Goal: Task Accomplishment & Management: Use online tool/utility

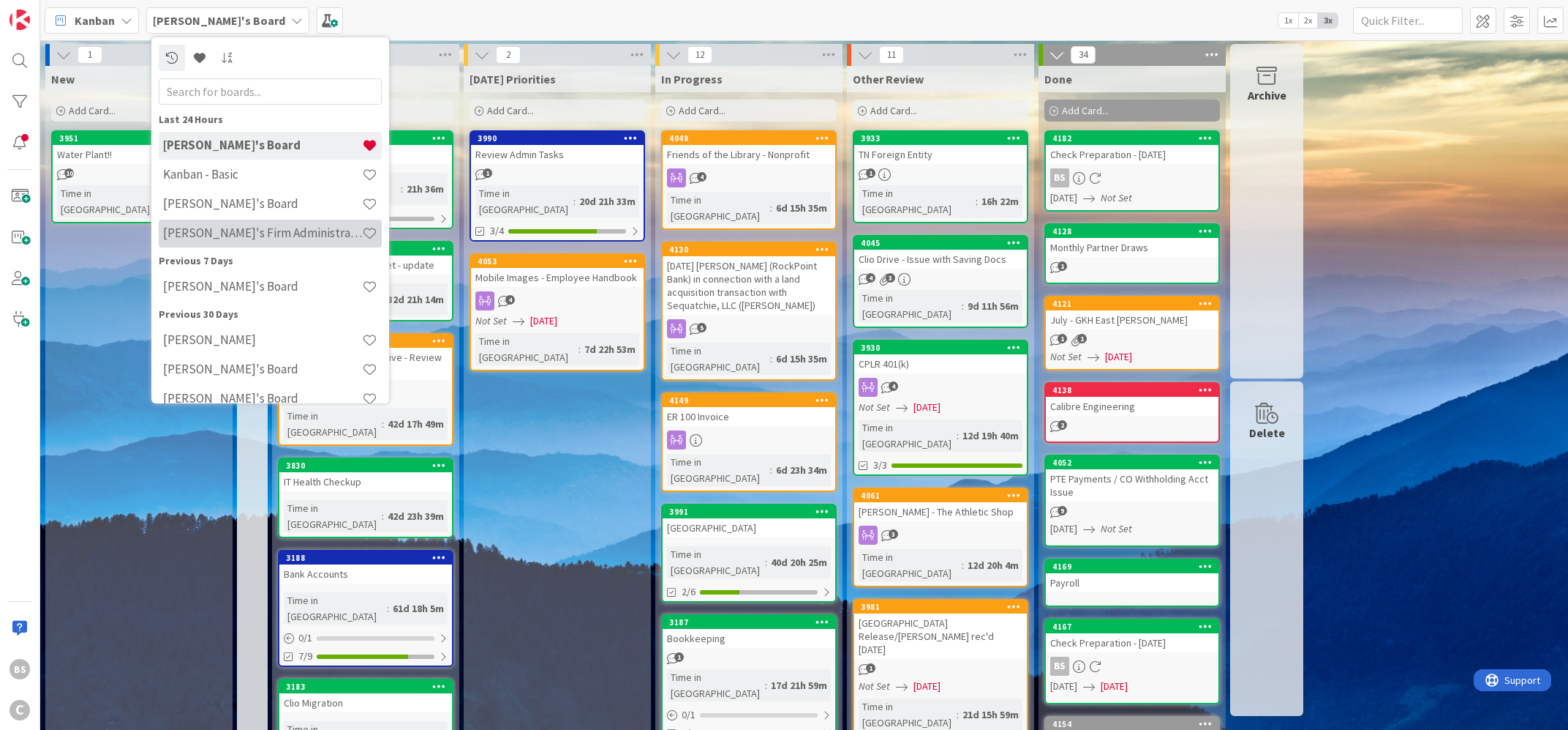
click at [205, 231] on h4 "[PERSON_NAME]'s Firm Administration Board" at bounding box center [263, 232] width 199 height 15
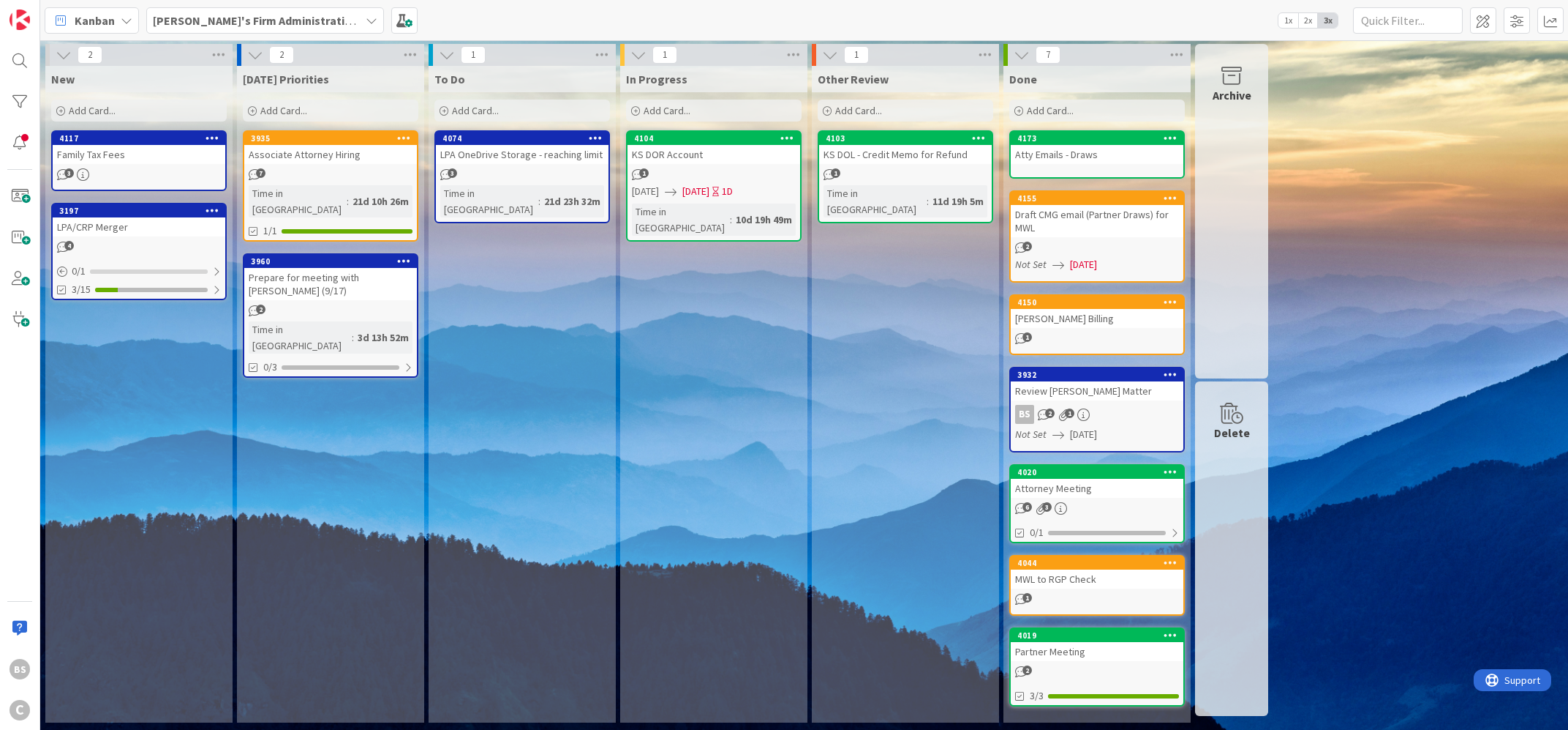
click at [320, 268] on div "Prepare for meeting with [PERSON_NAME] (9/17)" at bounding box center [330, 284] width 172 height 32
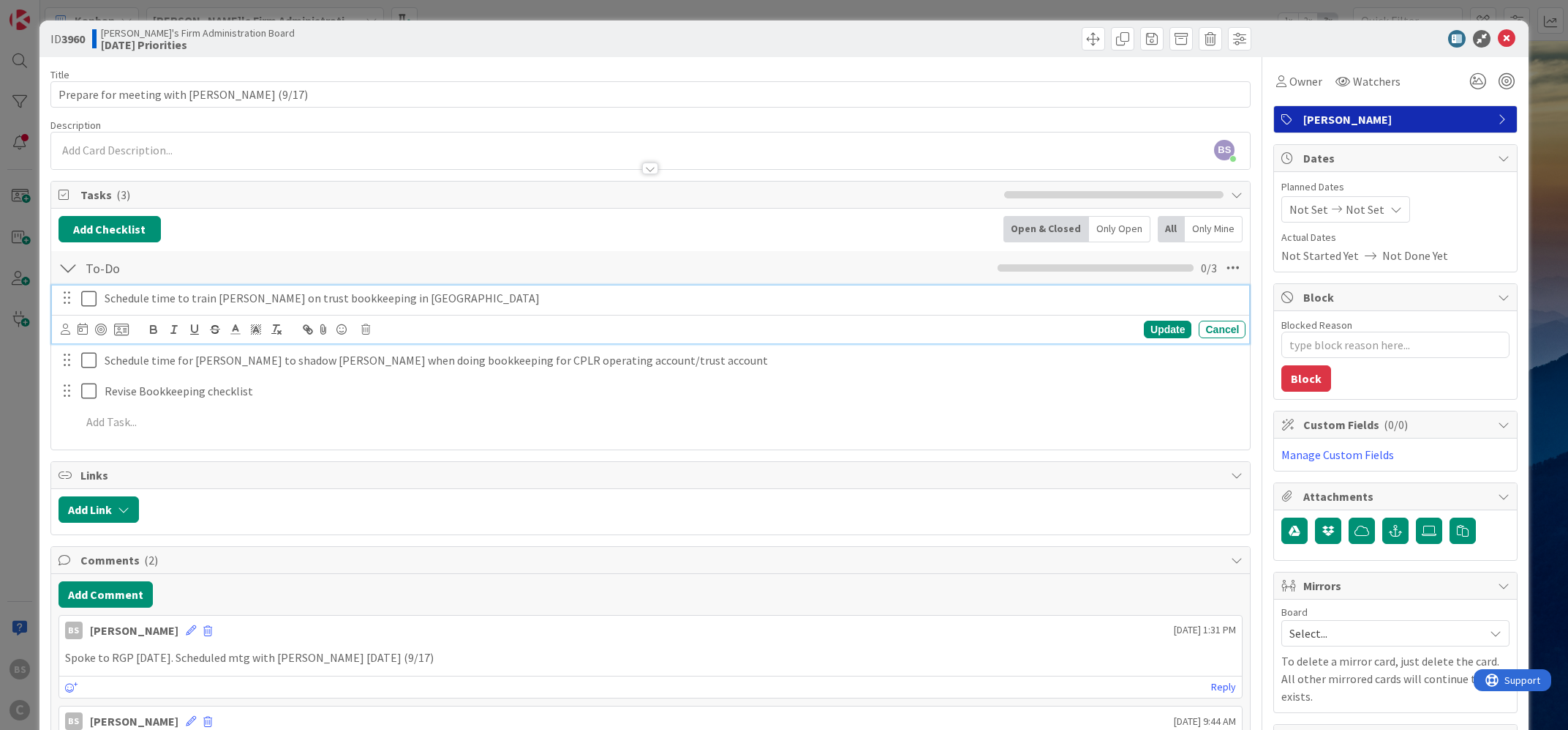
click at [90, 299] on icon at bounding box center [89, 298] width 15 height 18
type textarea "x"
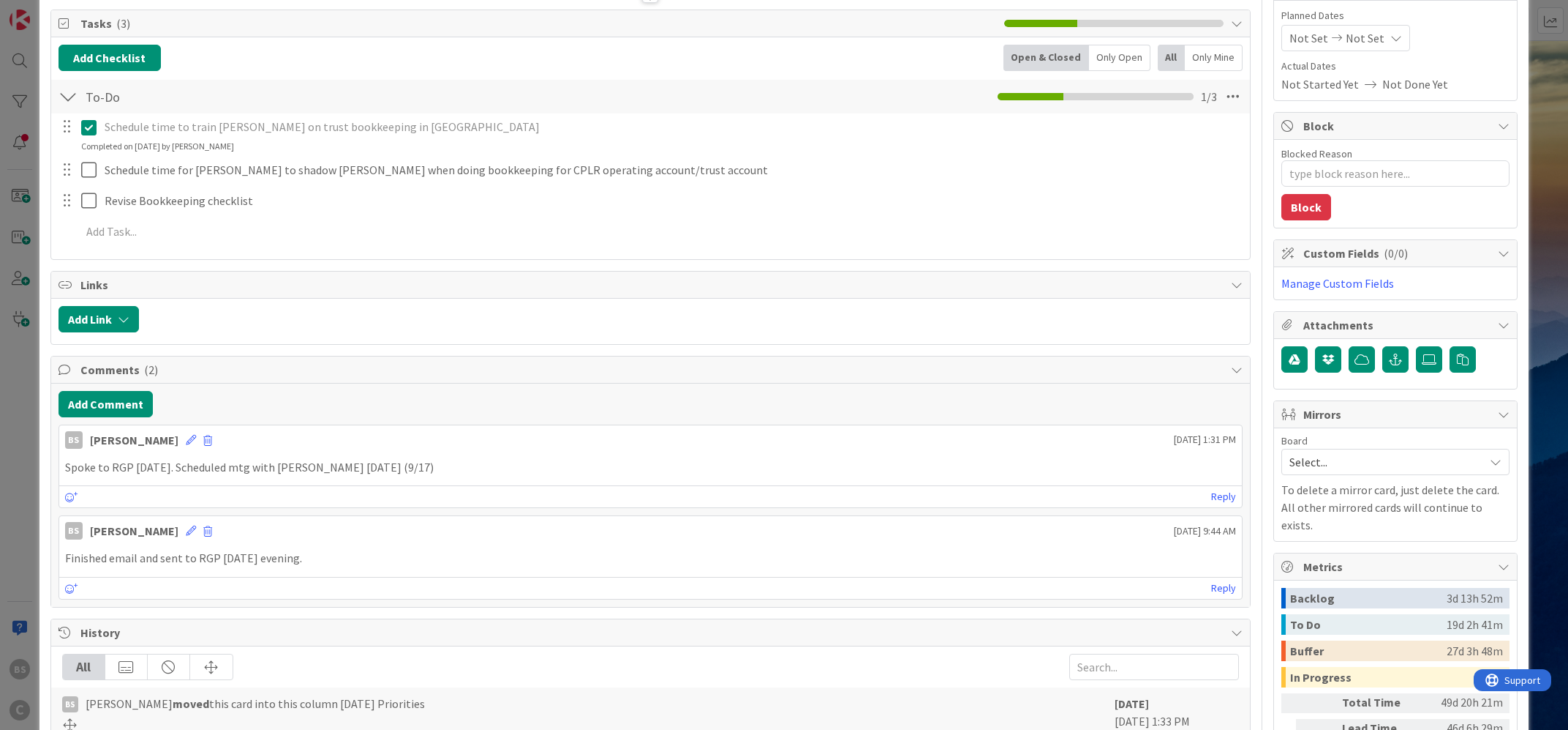
scroll to position [176, 0]
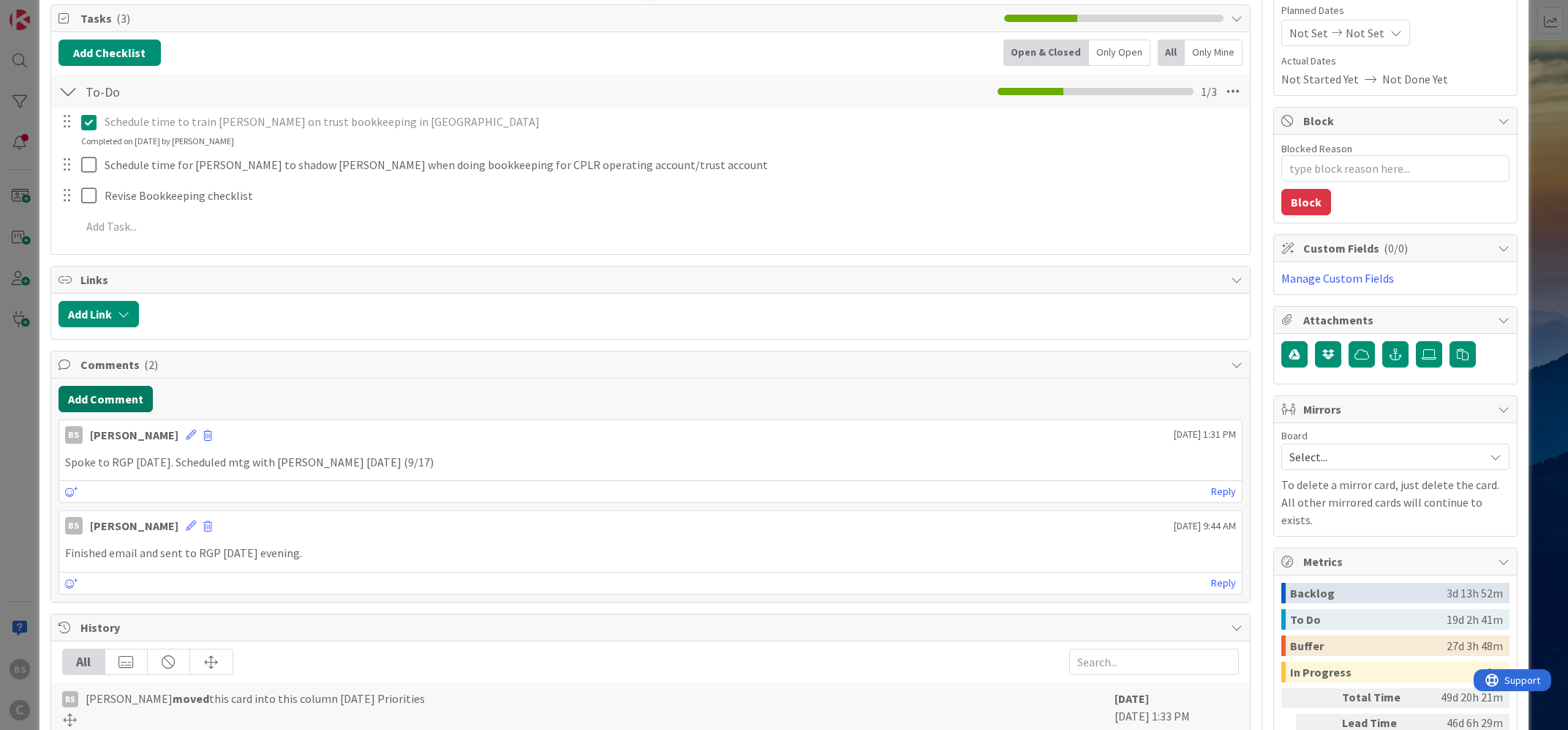
click at [132, 394] on button "Add Comment" at bounding box center [105, 399] width 94 height 26
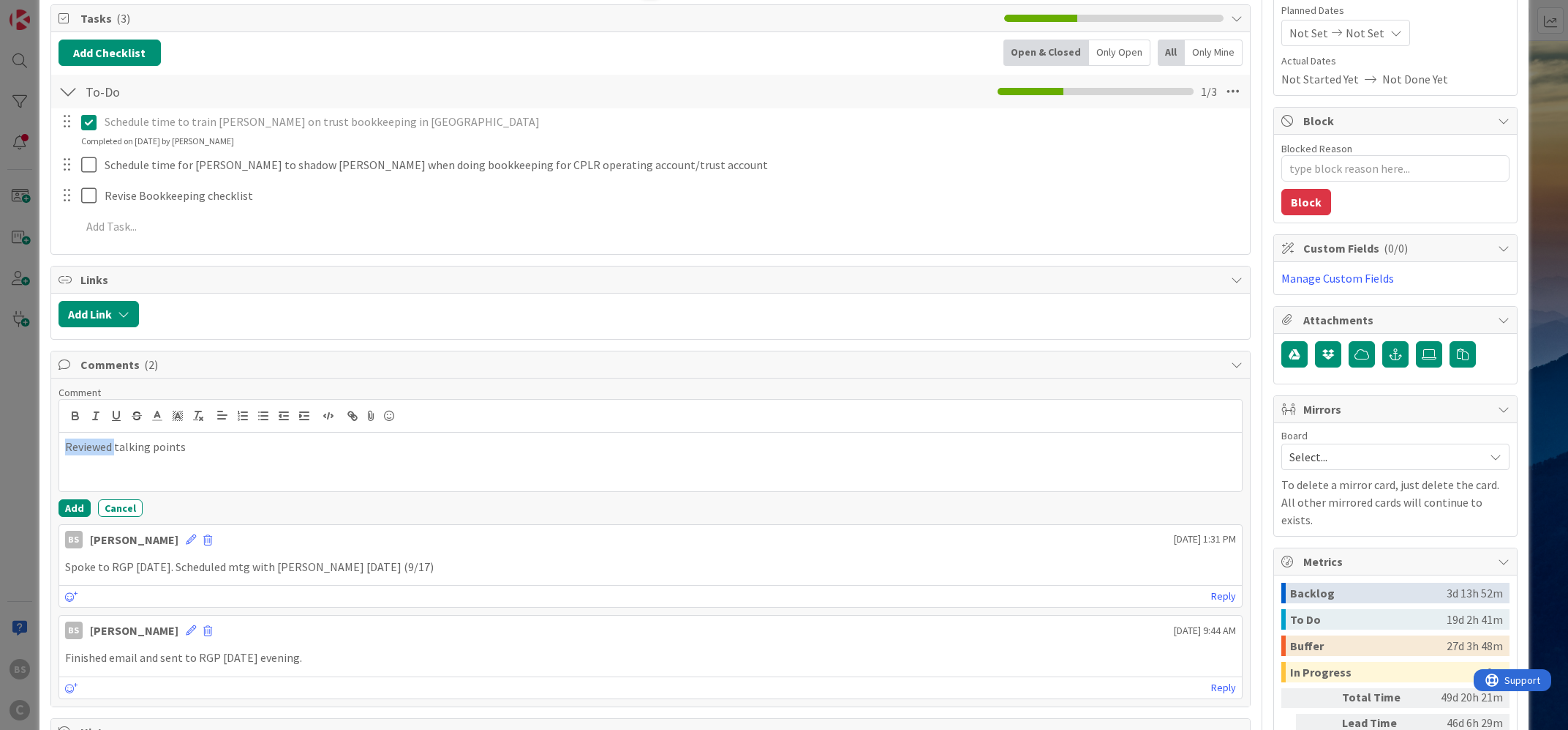
drag, startPoint x: 113, startPoint y: 444, endPoint x: 33, endPoint y: 442, distance: 80.0
click at [59, 442] on div "Reviewed talking points" at bounding box center [651, 462] width 1183 height 58
click at [58, 501] on div "Add Cancel" at bounding box center [651, 508] width 1185 height 18
click at [84, 507] on button "Add" at bounding box center [74, 508] width 32 height 18
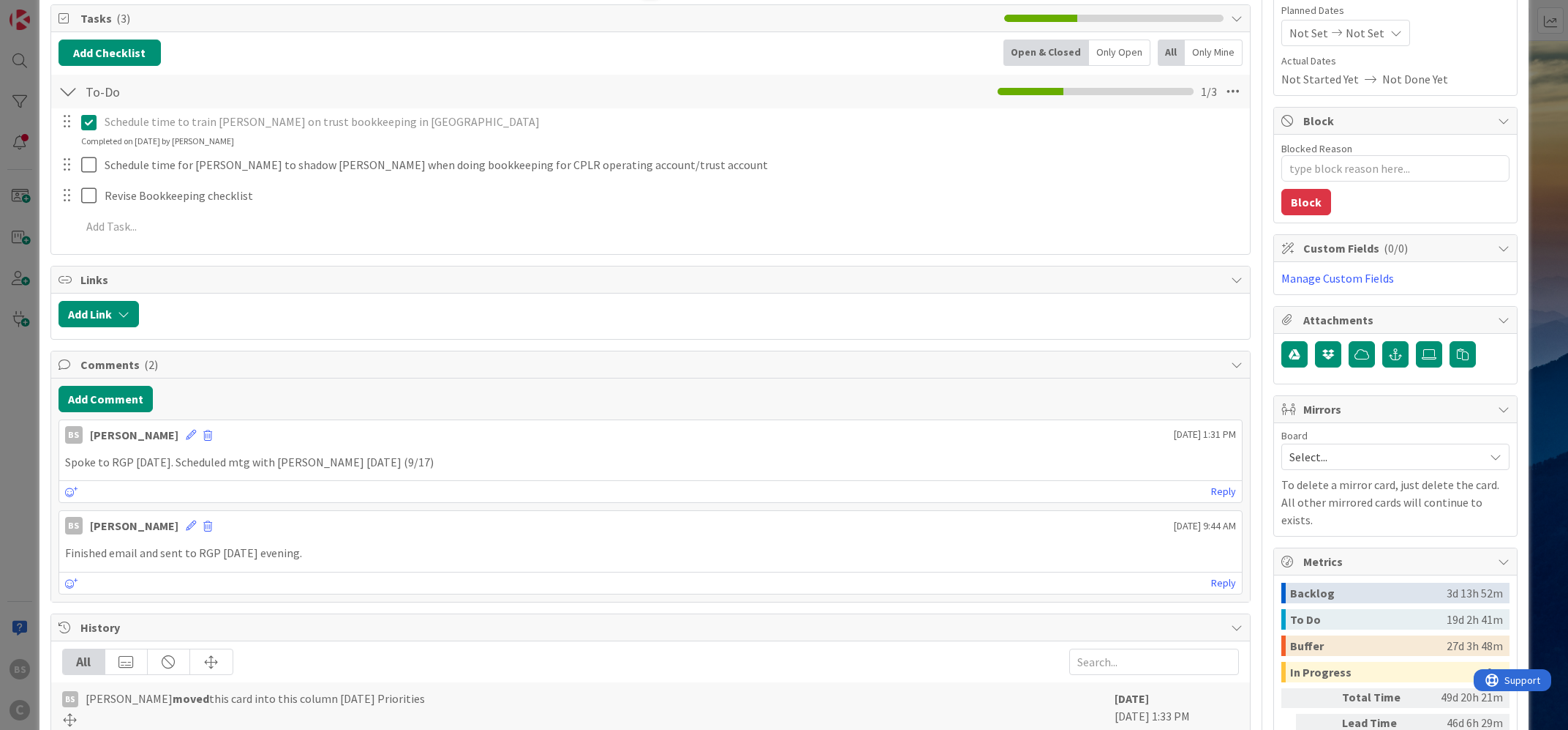
type textarea "x"
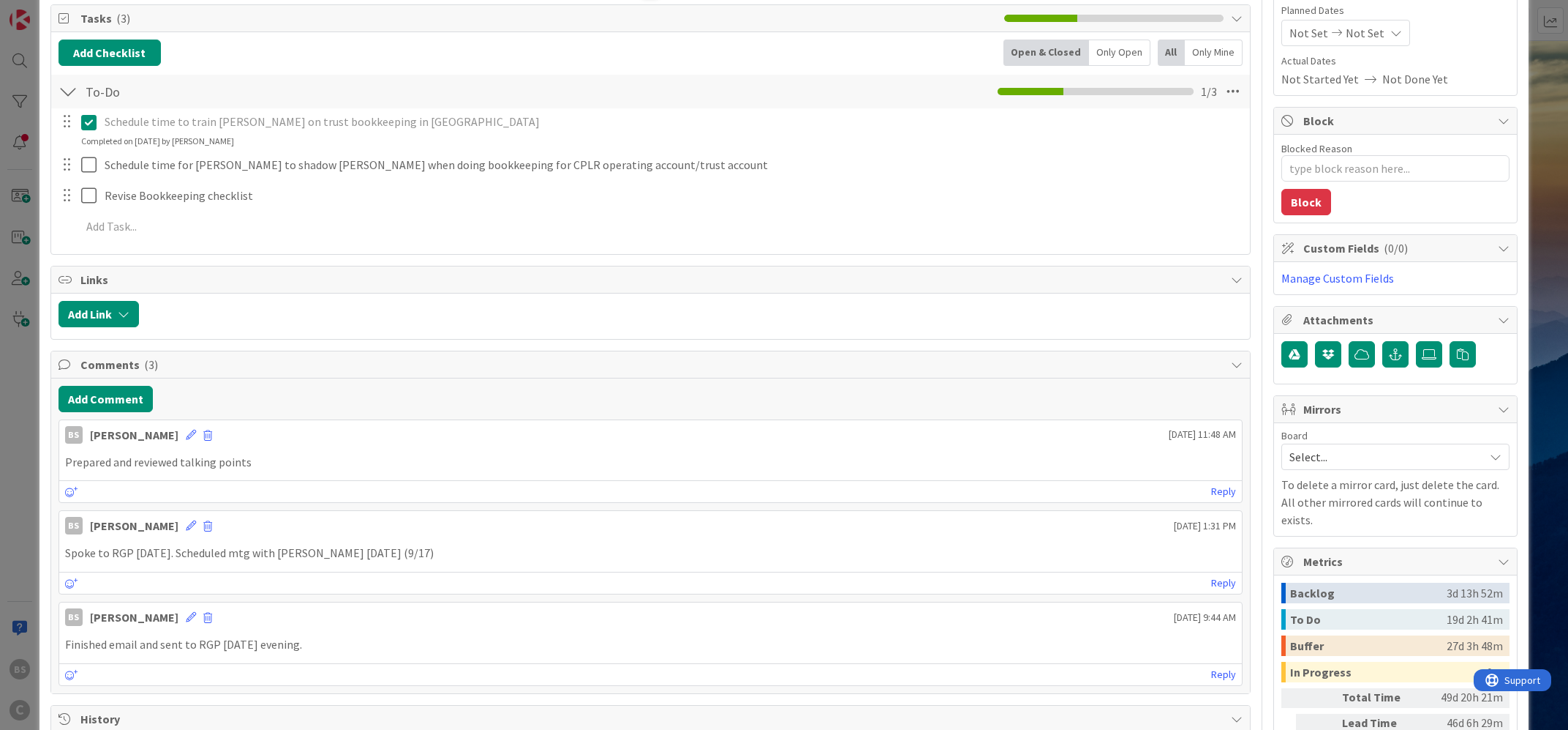
scroll to position [0, 0]
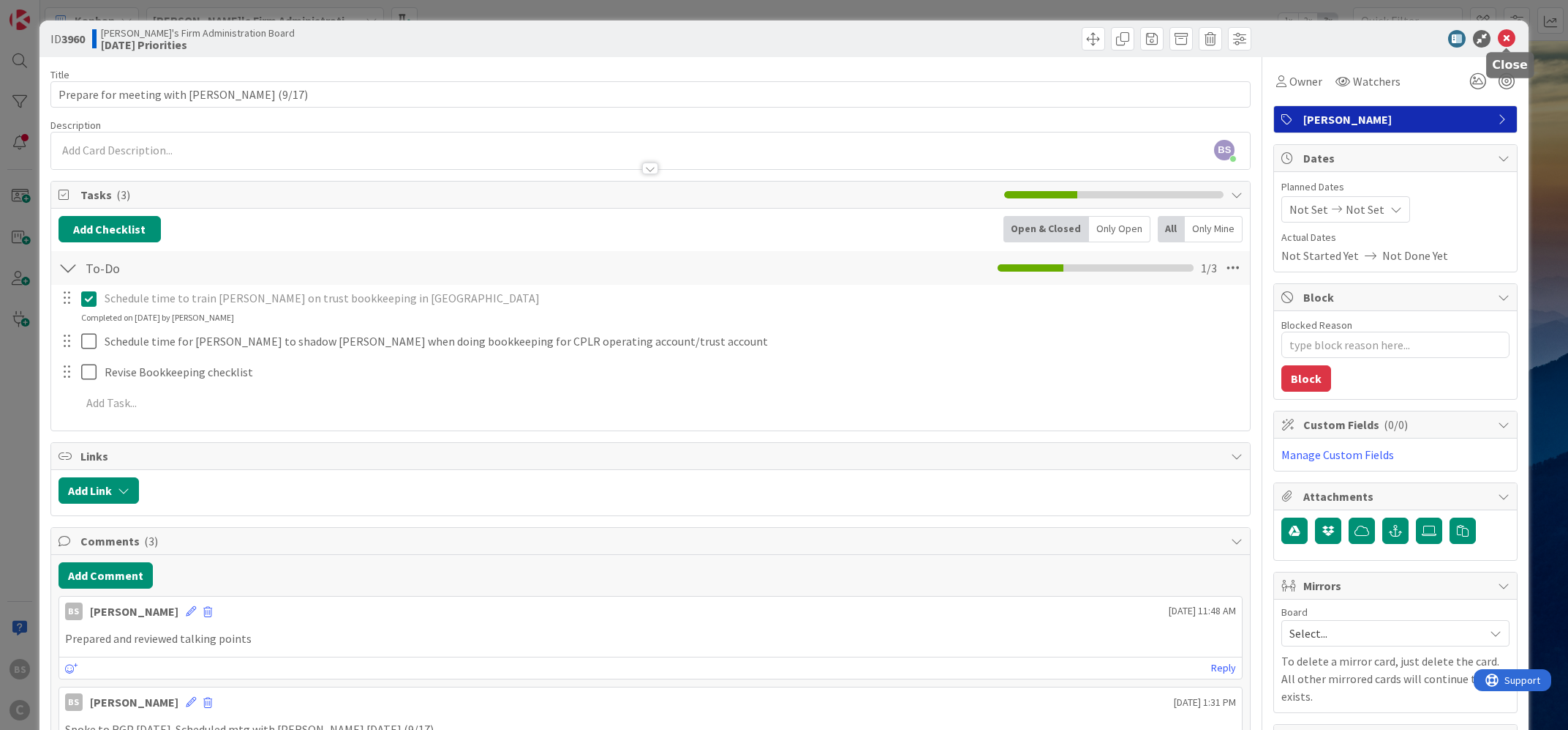
click at [1508, 35] on icon at bounding box center [1507, 38] width 18 height 18
